Goal: Use online tool/utility: Utilize a website feature to perform a specific function

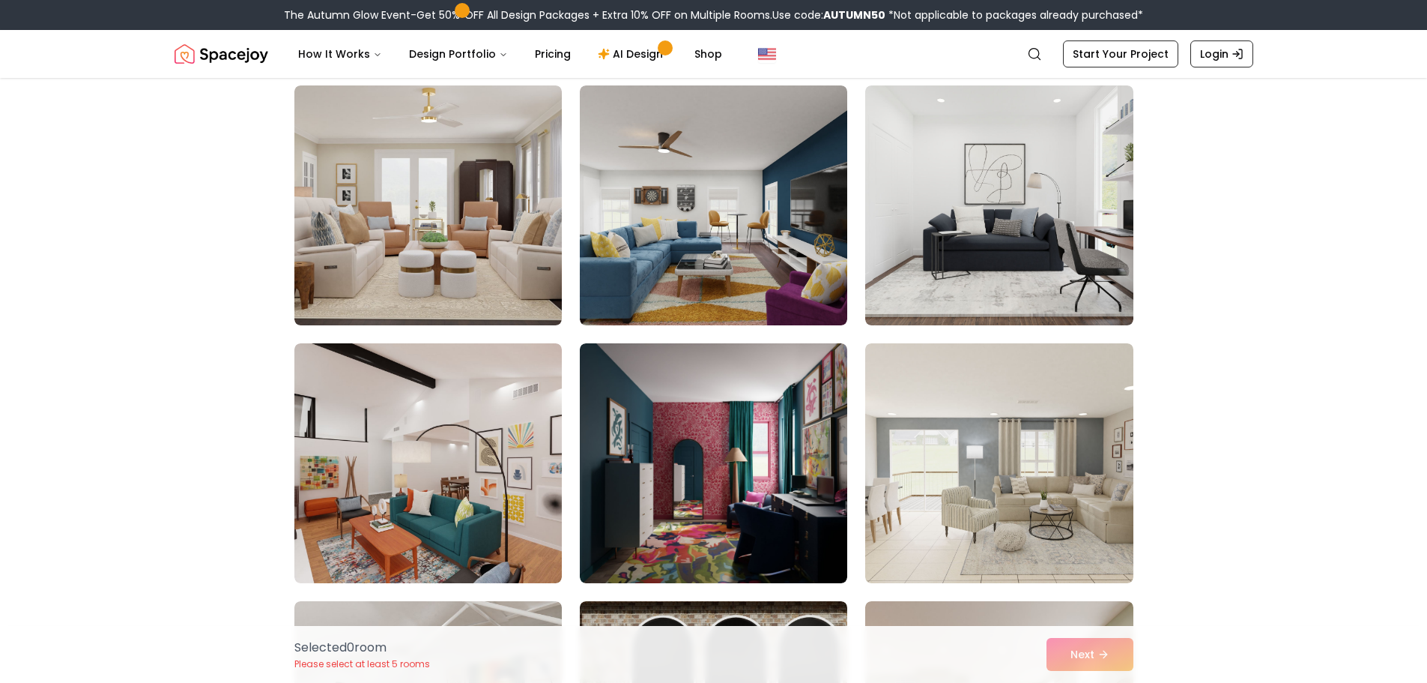
scroll to position [1723, 0]
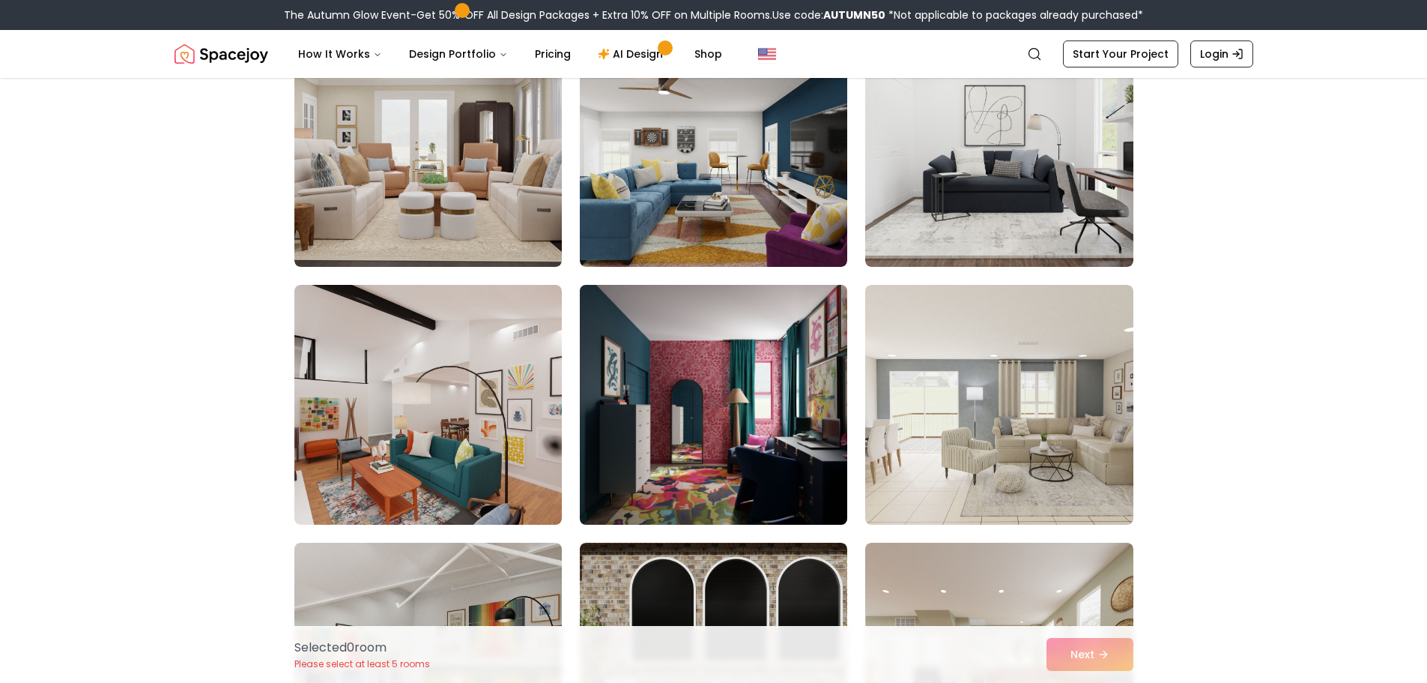
click at [784, 456] on img at bounding box center [713, 405] width 281 height 252
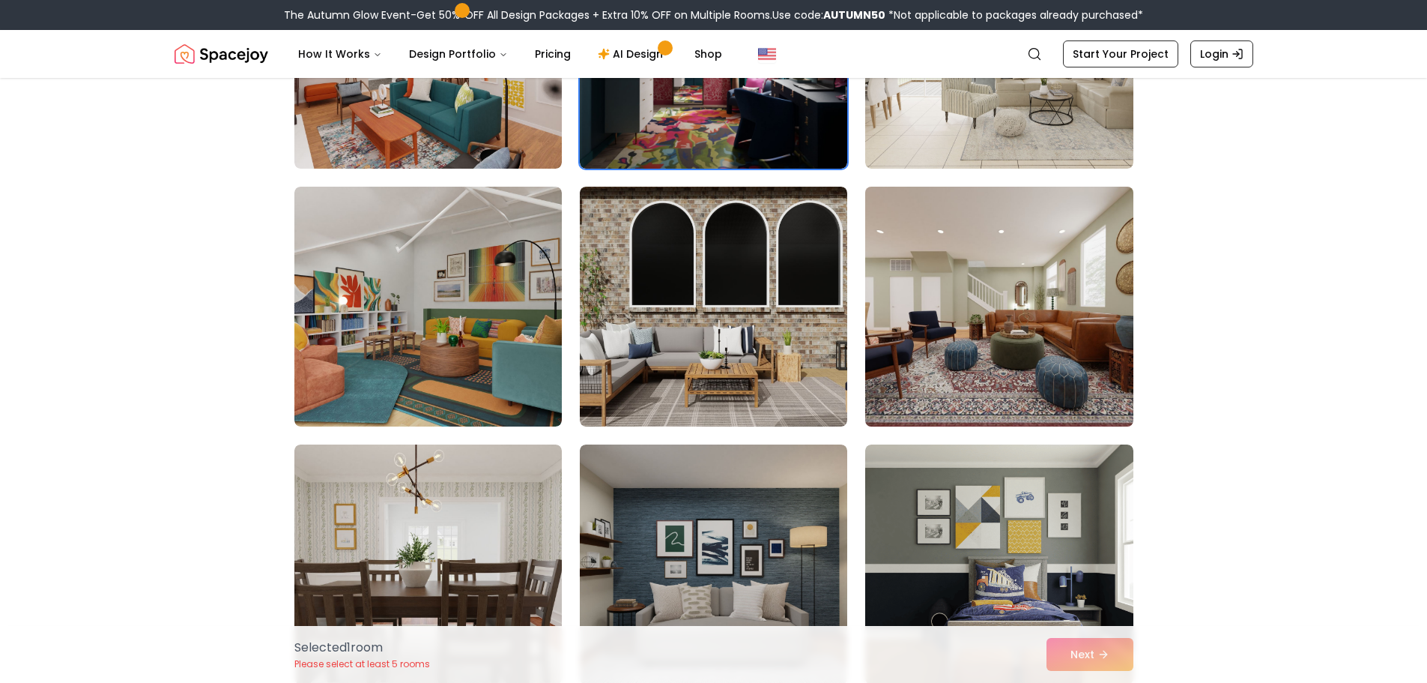
scroll to position [2098, 0]
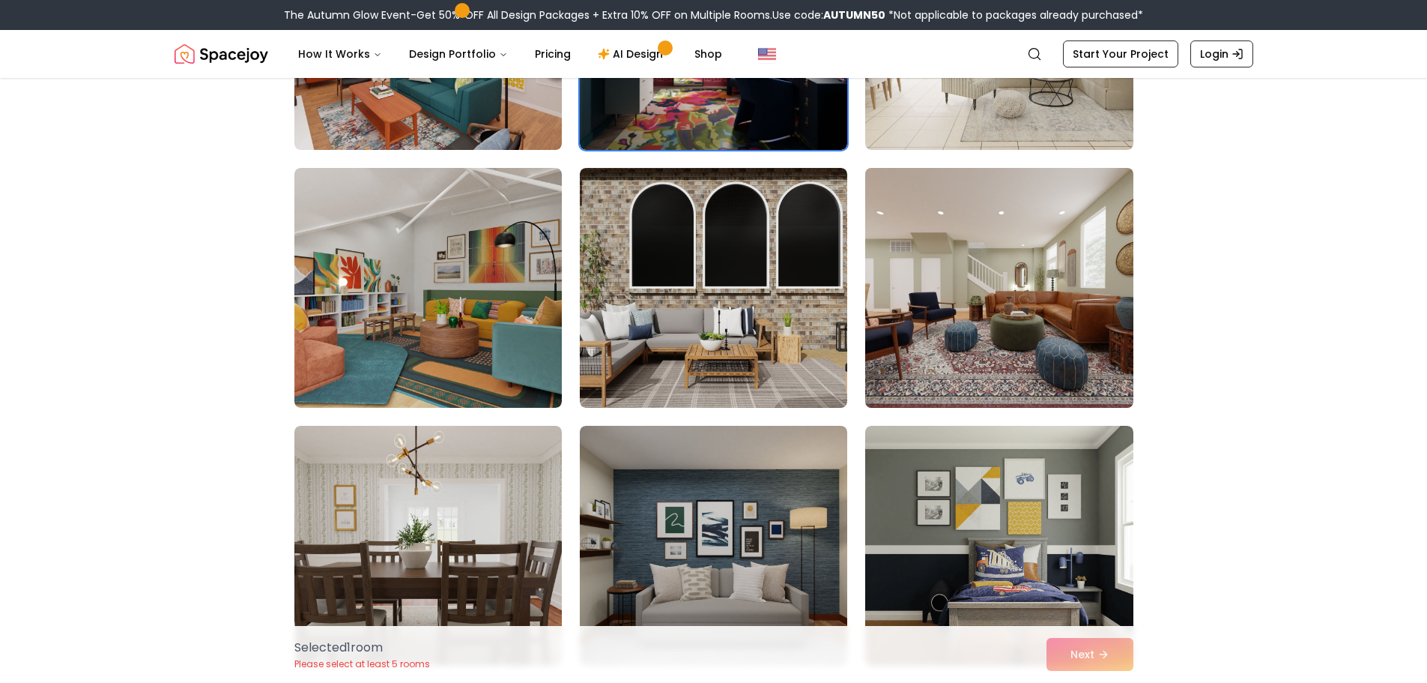
click at [1099, 315] on img at bounding box center [999, 288] width 281 height 252
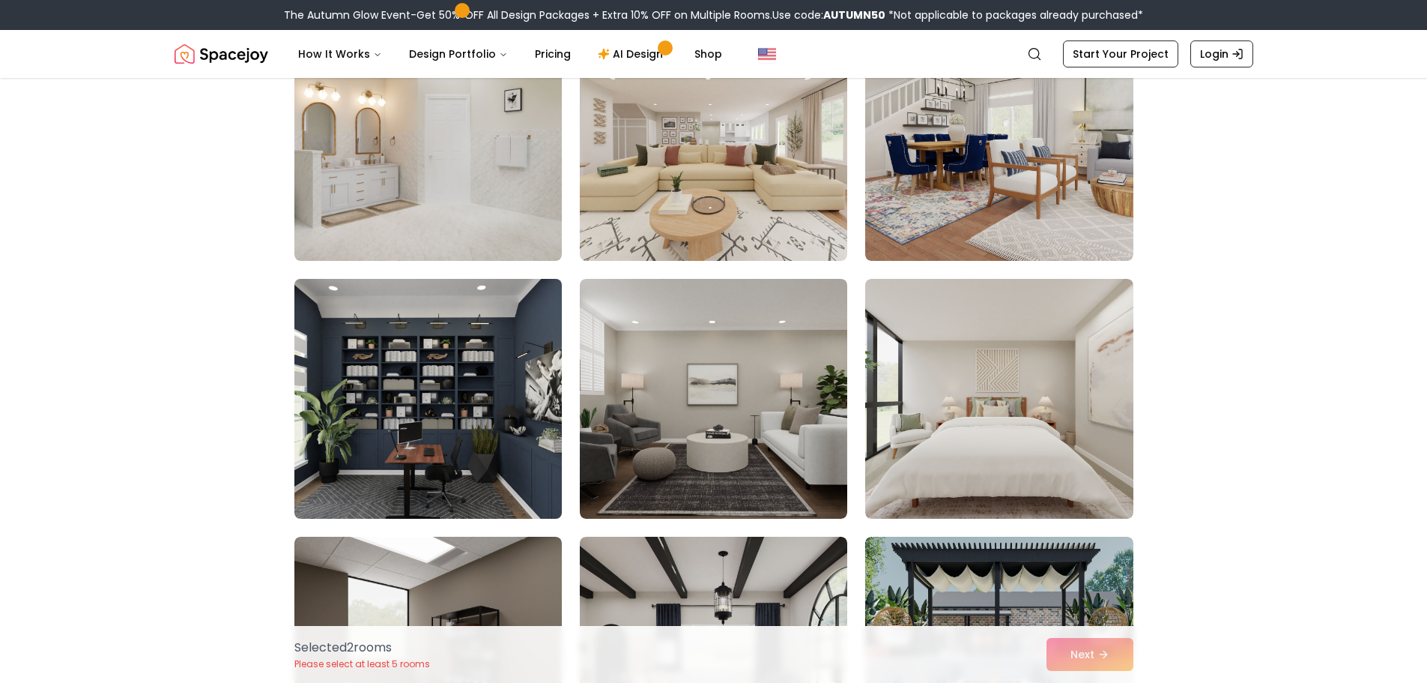
scroll to position [3297, 0]
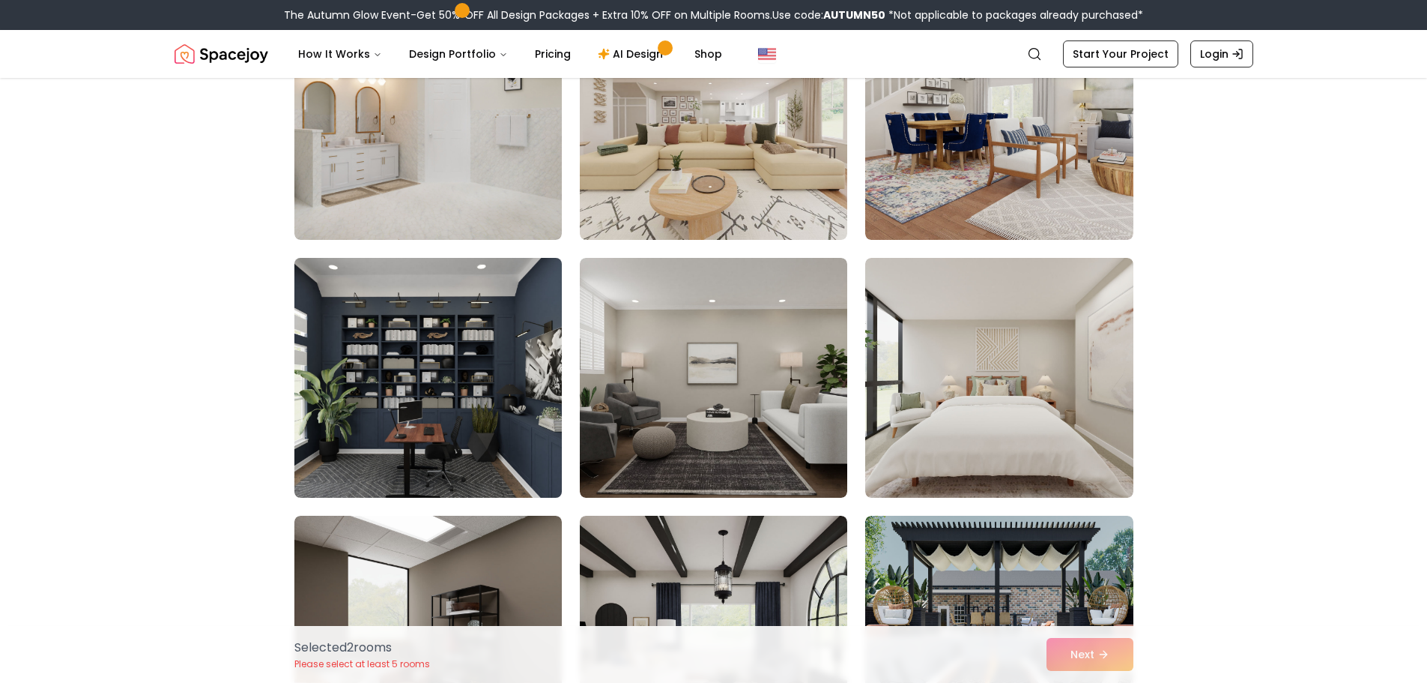
click at [414, 414] on img at bounding box center [428, 378] width 281 height 252
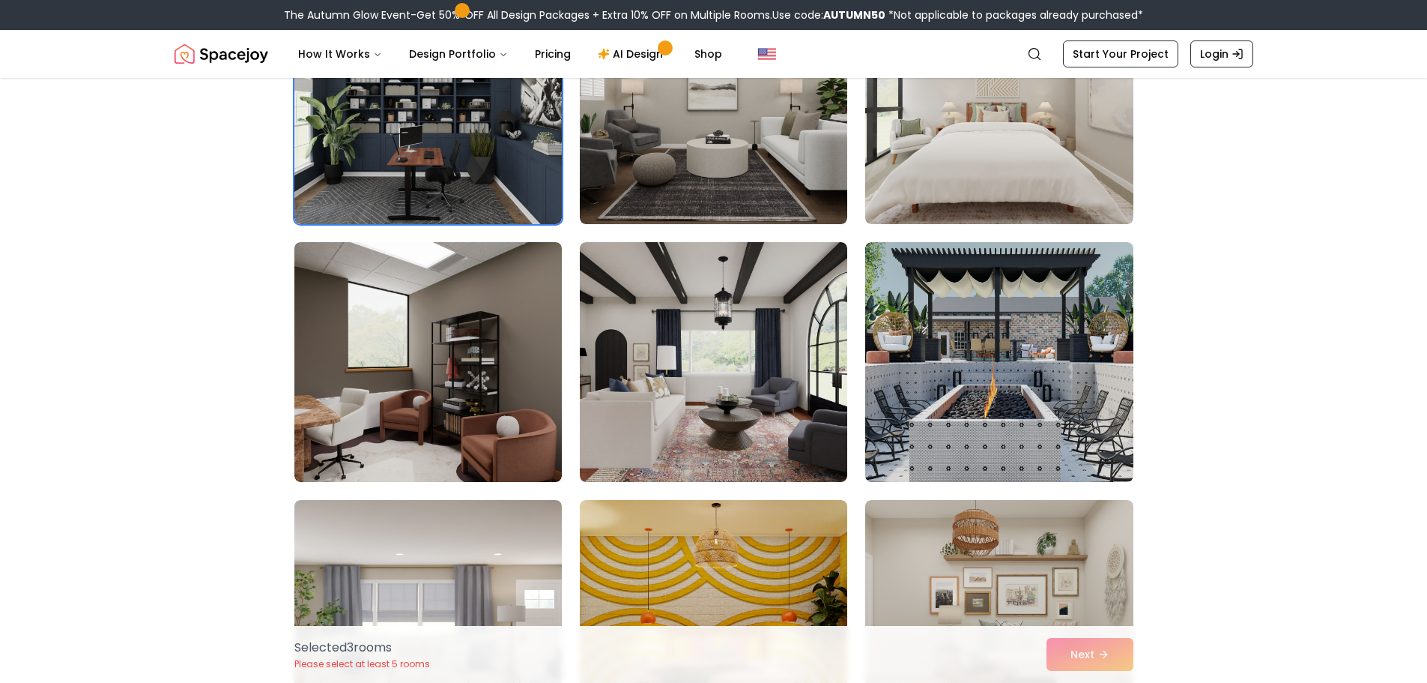
scroll to position [3597, 0]
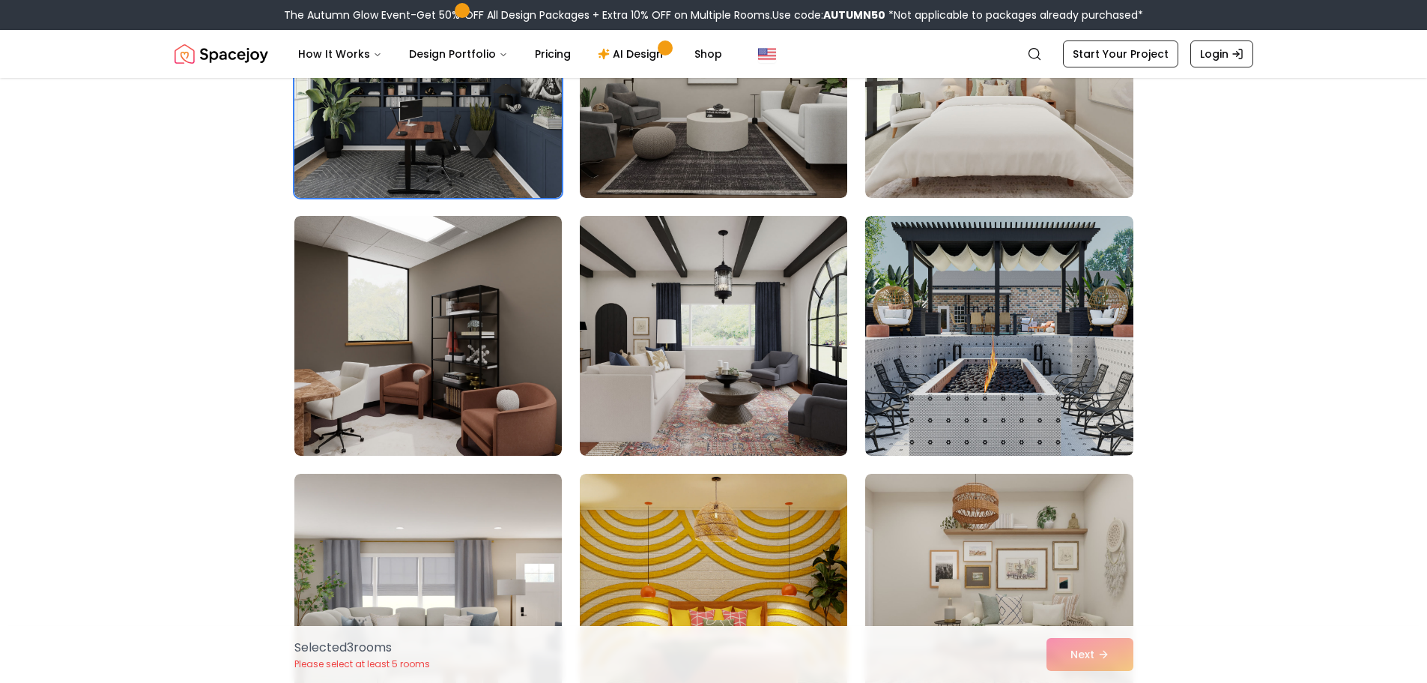
click at [716, 426] on img at bounding box center [713, 336] width 267 height 240
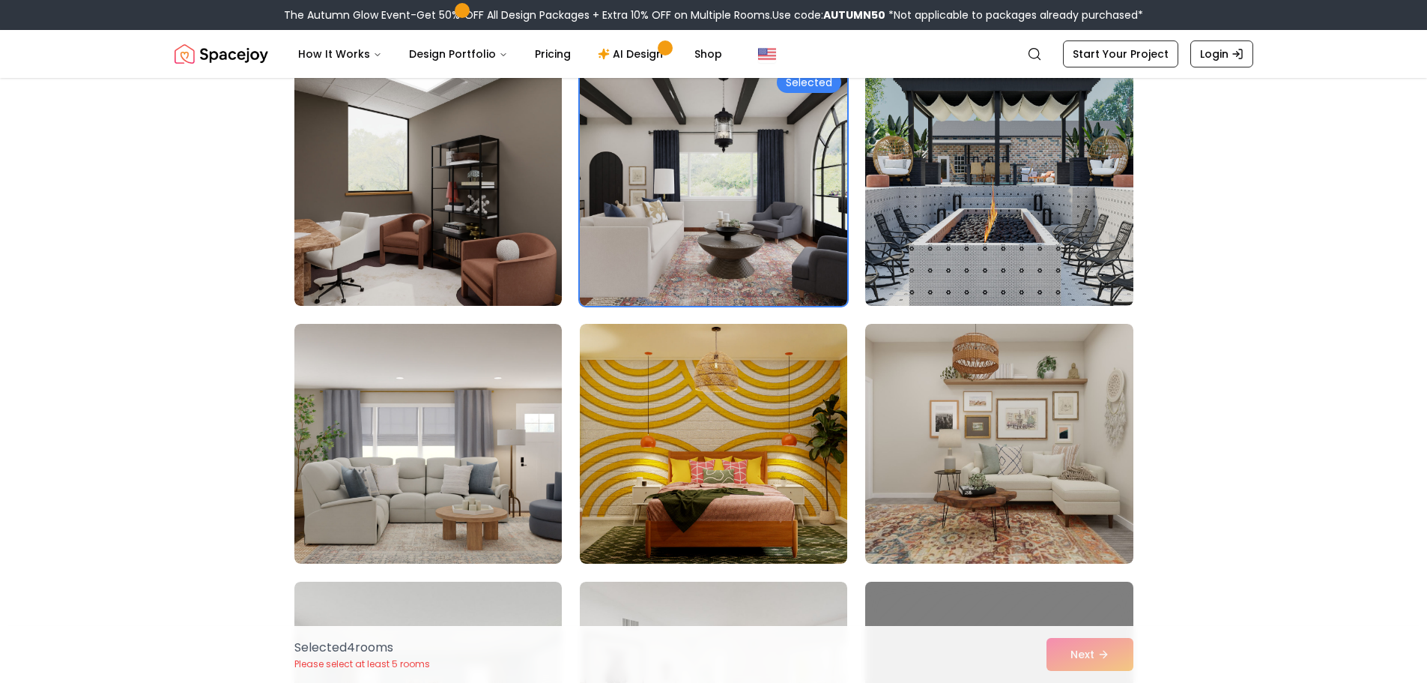
scroll to position [3821, 0]
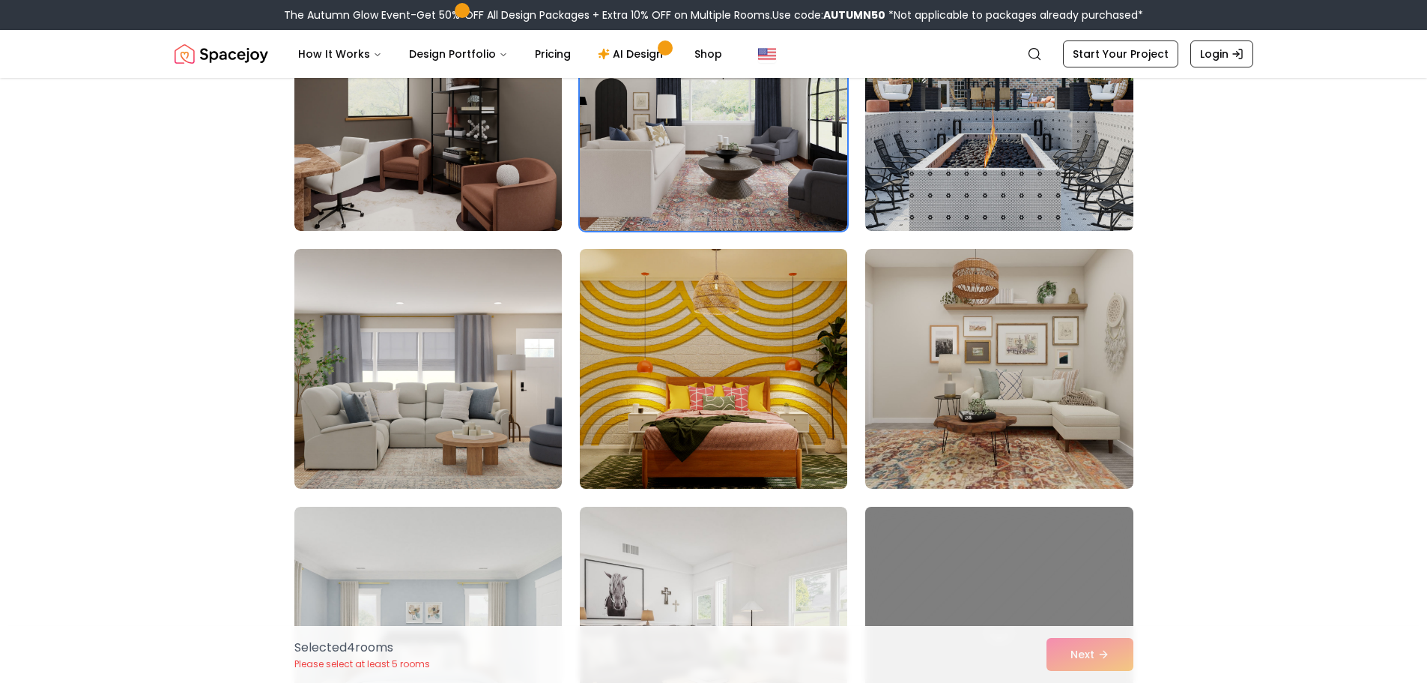
click at [719, 427] on img at bounding box center [713, 369] width 281 height 252
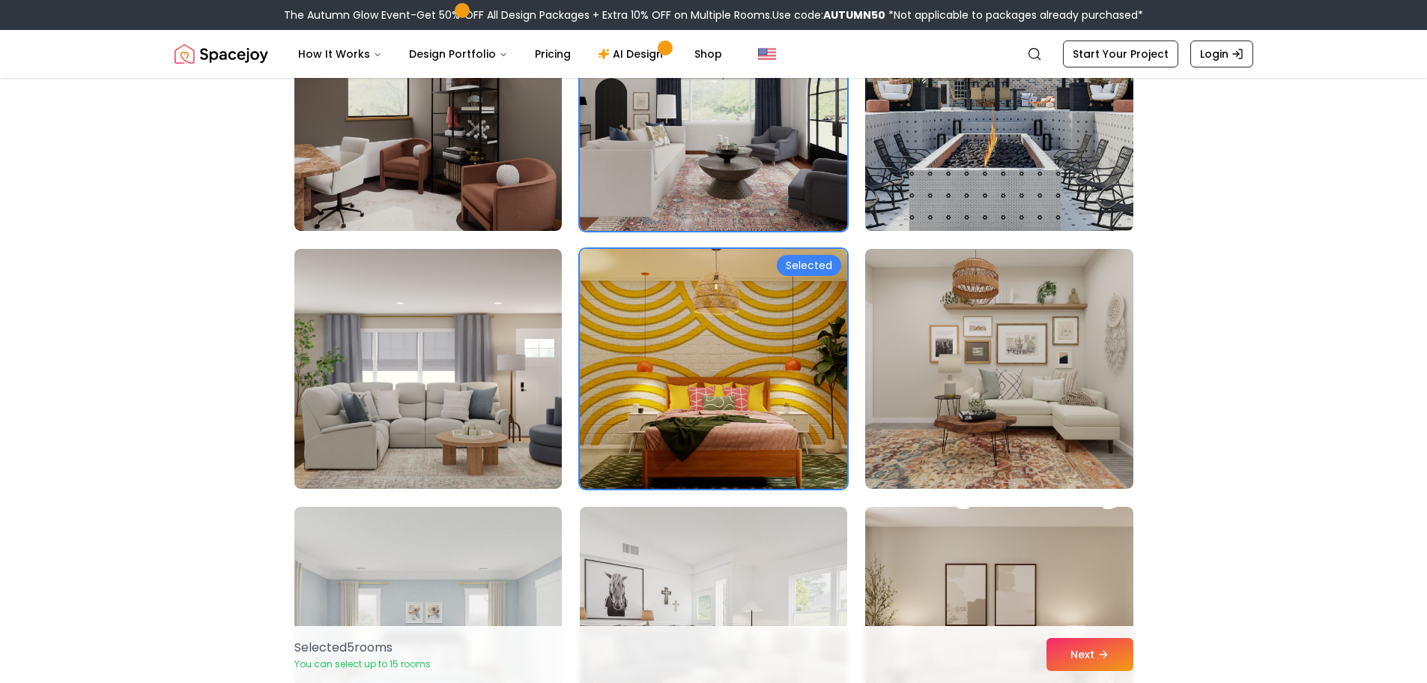
scroll to position [3896, 0]
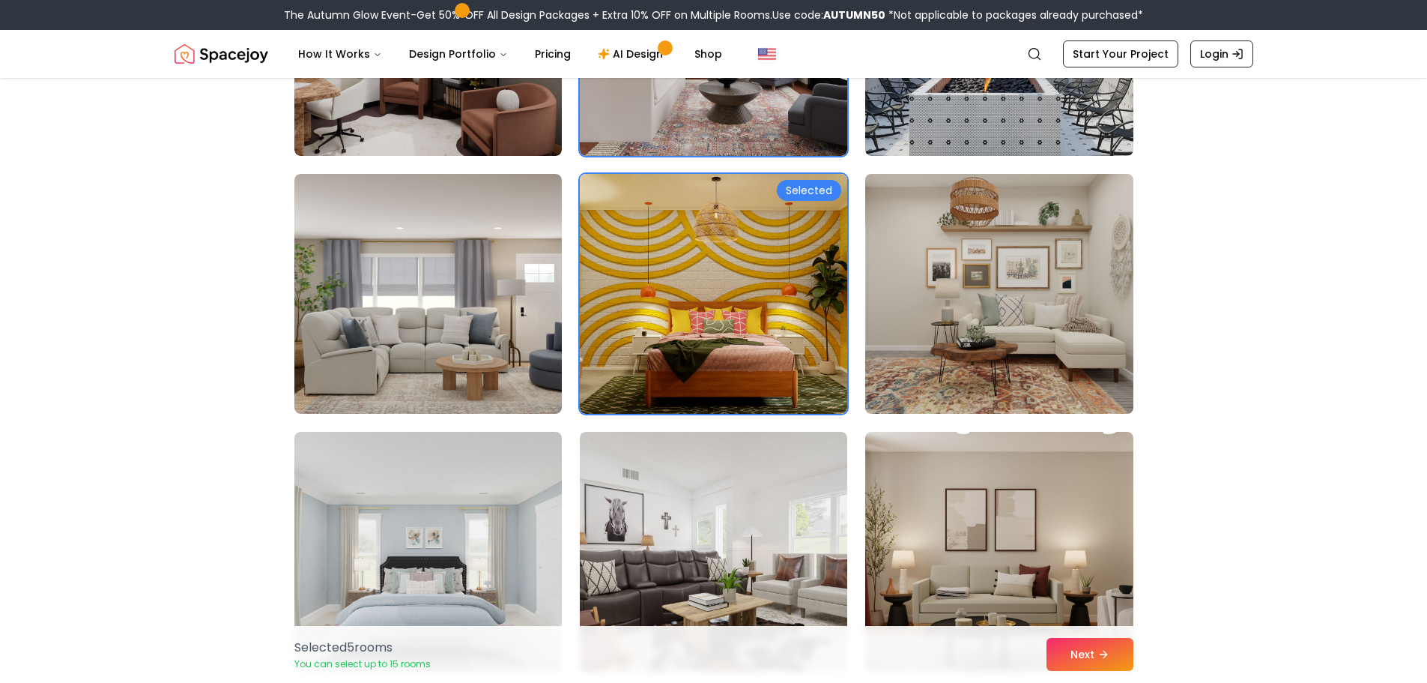
click at [1034, 339] on img at bounding box center [999, 294] width 281 height 252
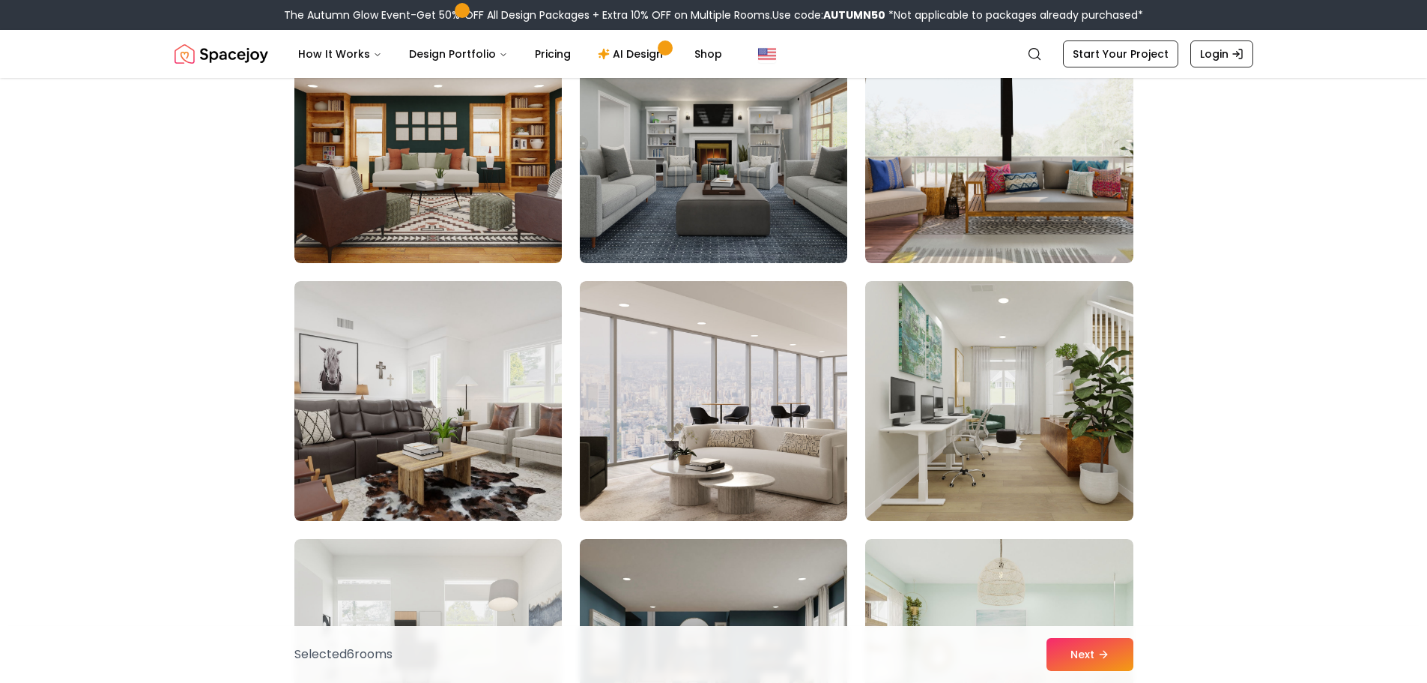
scroll to position [5620, 0]
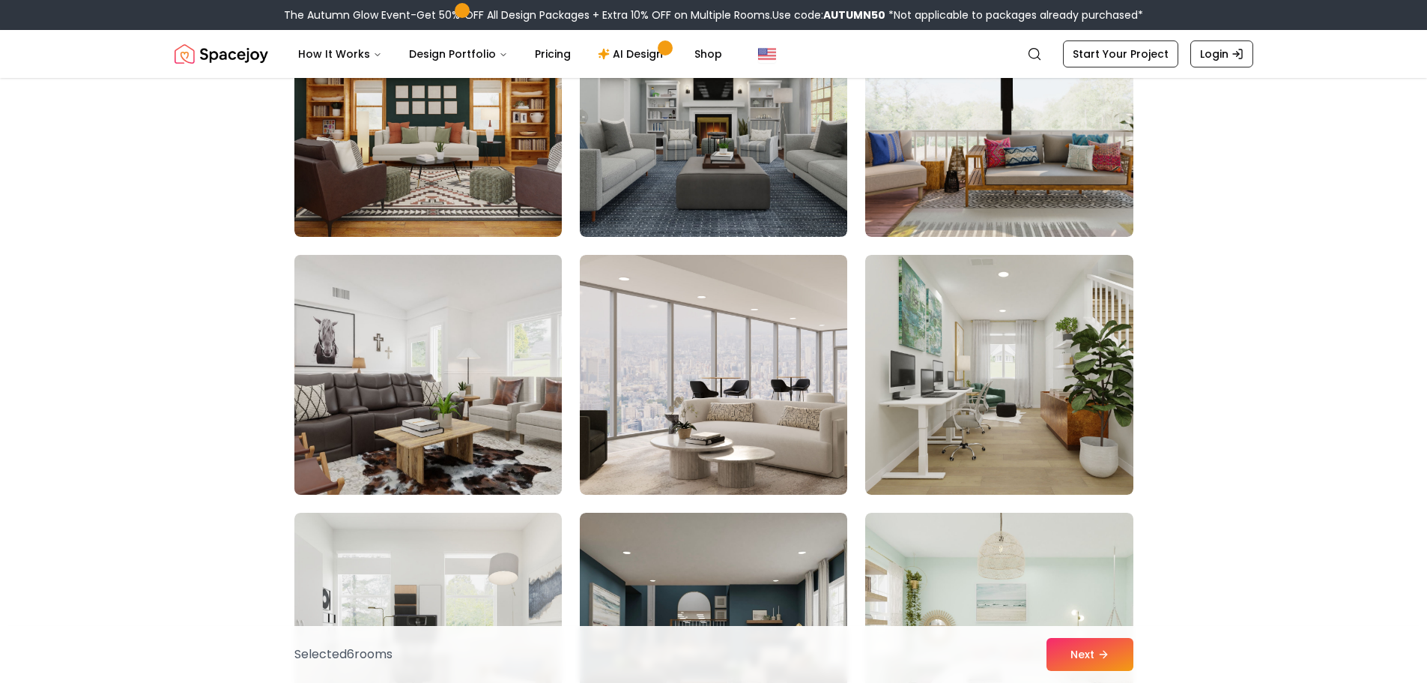
click at [465, 404] on img at bounding box center [428, 375] width 281 height 252
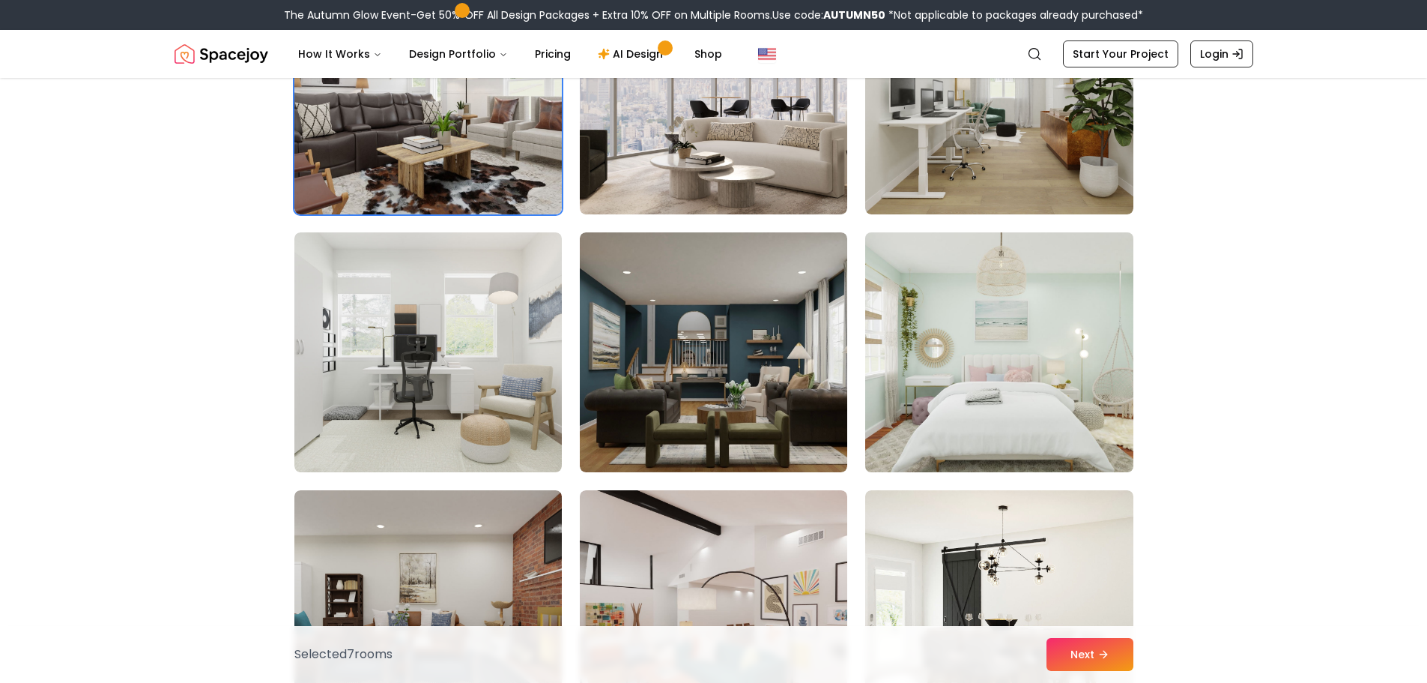
scroll to position [5919, 0]
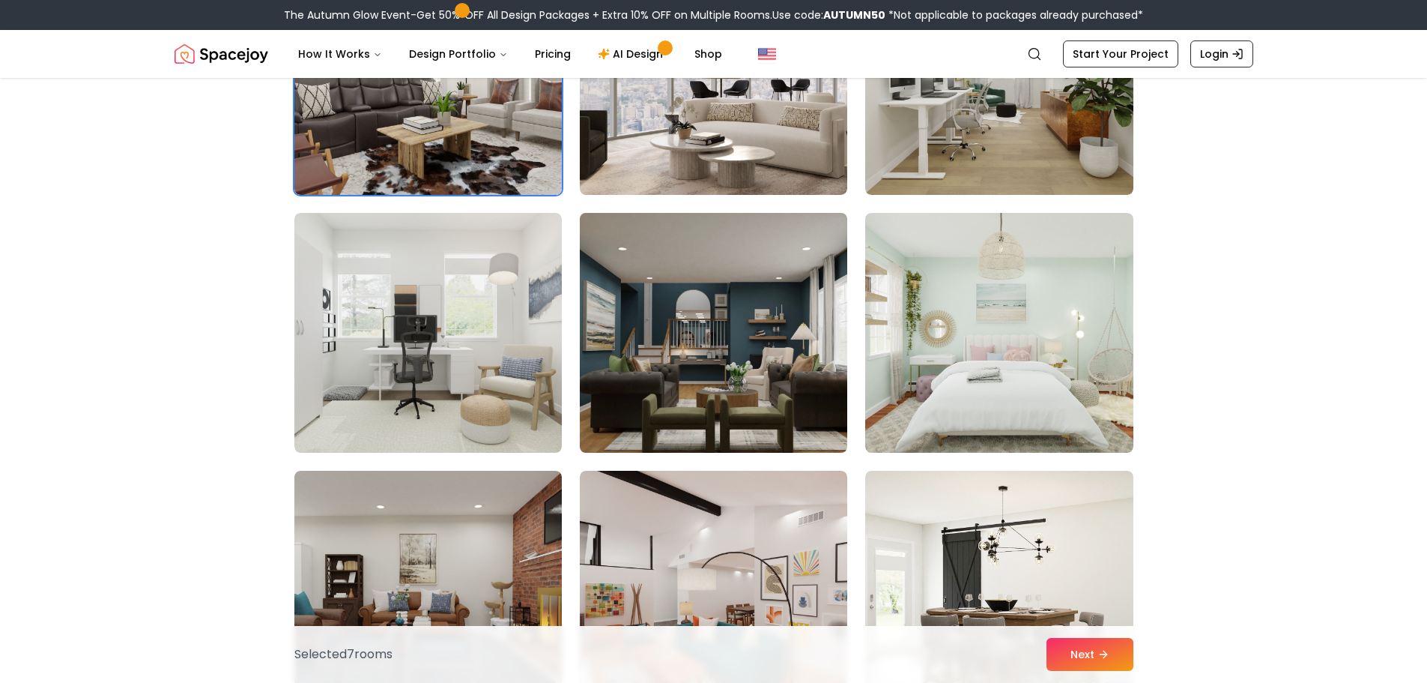
click at [786, 415] on img at bounding box center [713, 333] width 281 height 252
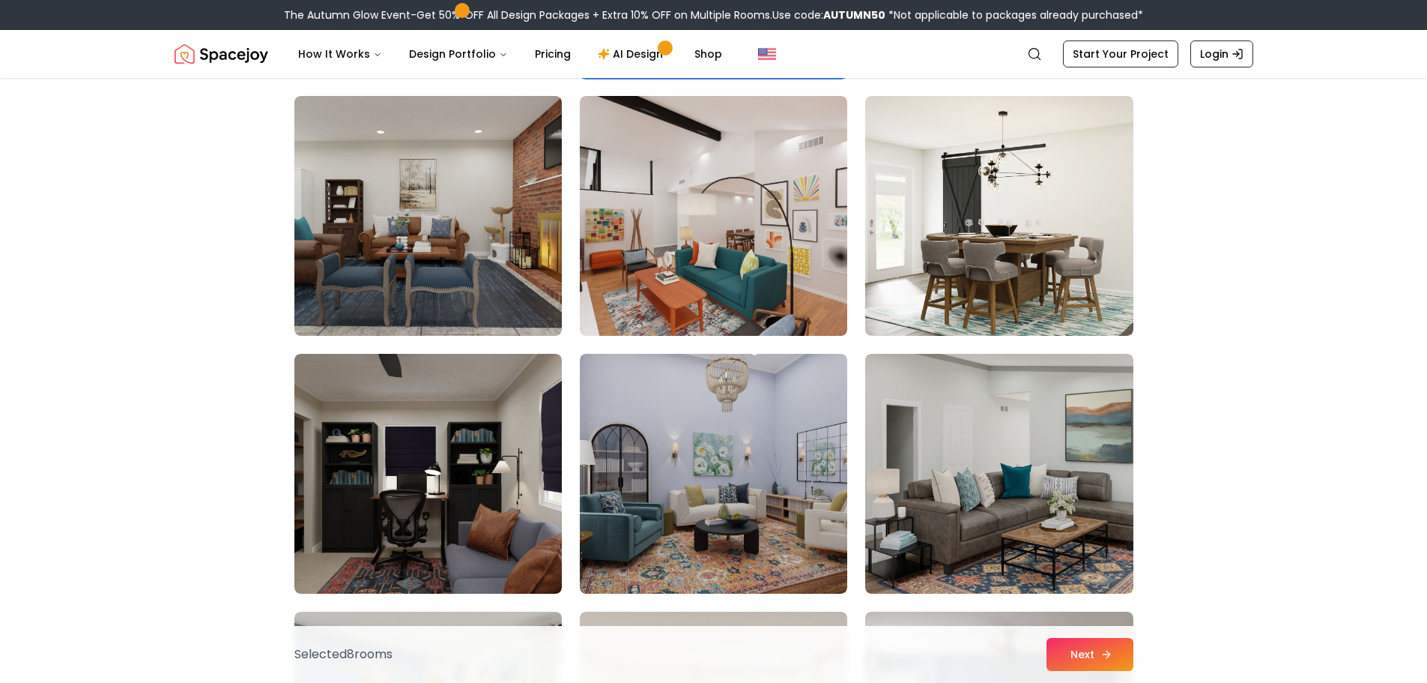
click at [1079, 659] on button "Next" at bounding box center [1090, 654] width 87 height 33
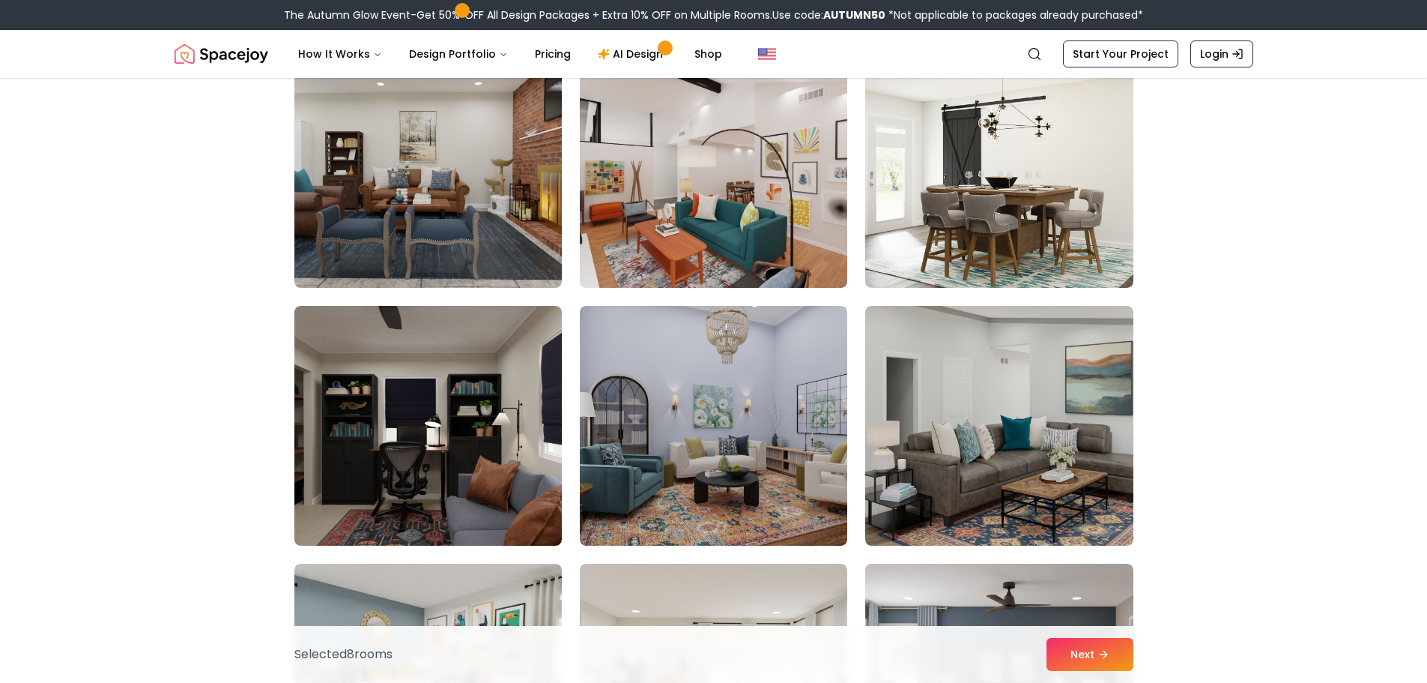
scroll to position [6294, 0]
